Goal: Navigation & Orientation: Find specific page/section

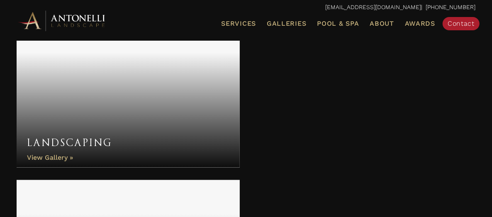
scroll to position [617, 0]
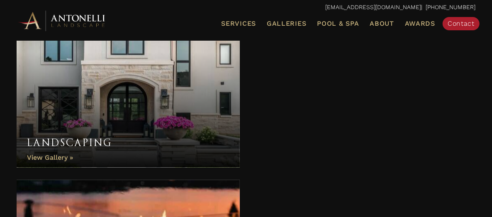
click at [59, 162] on link "Landscaping" at bounding box center [128, 92] width 223 height 149
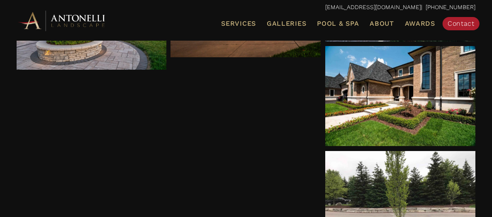
scroll to position [207, 0]
